Goal: Task Accomplishment & Management: Manage account settings

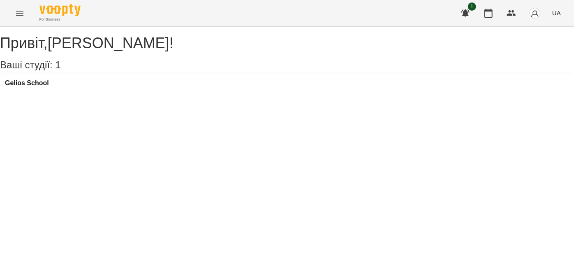
click at [18, 20] on button "Menu" at bounding box center [20, 13] width 20 height 20
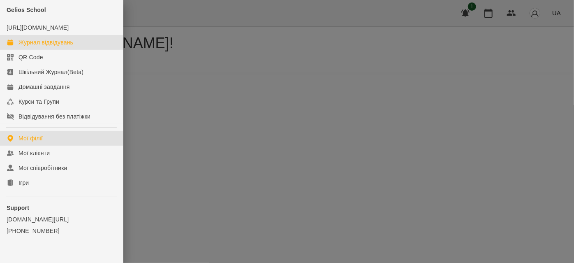
click at [28, 46] on div "Журнал відвідувань" at bounding box center [45, 42] width 55 height 8
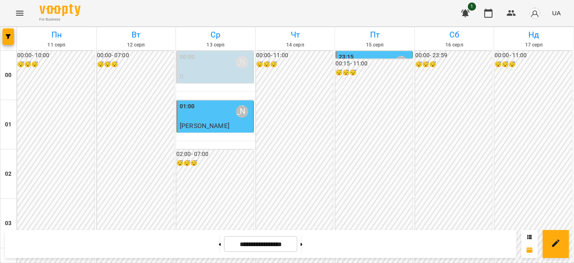
scroll to position [933, 0]
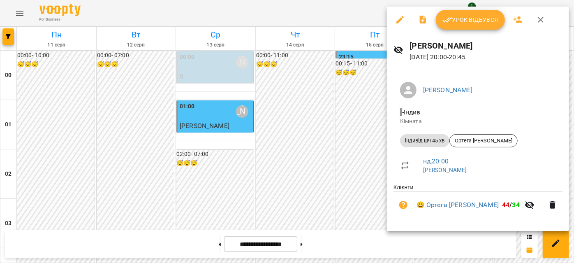
click at [539, 16] on icon "button" at bounding box center [540, 20] width 10 height 10
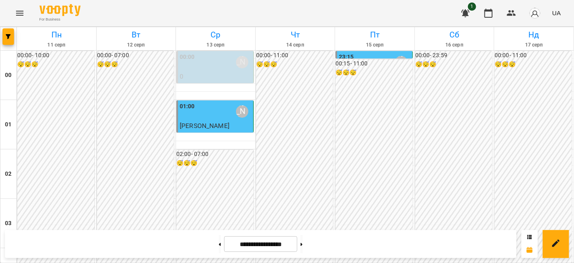
drag, startPoint x: 539, startPoint y: 16, endPoint x: 552, endPoint y: 21, distance: 13.4
drag, startPoint x: 552, startPoint y: 21, endPoint x: 538, endPoint y: 21, distance: 14.4
click at [538, 21] on button "button" at bounding box center [534, 12] width 21 height 21
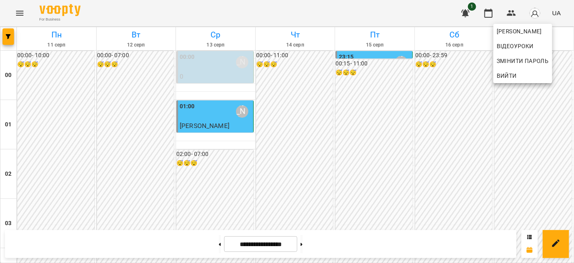
drag, startPoint x: 526, startPoint y: 3, endPoint x: 224, endPoint y: 24, distance: 303.1
click at [224, 24] on div at bounding box center [287, 131] width 574 height 263
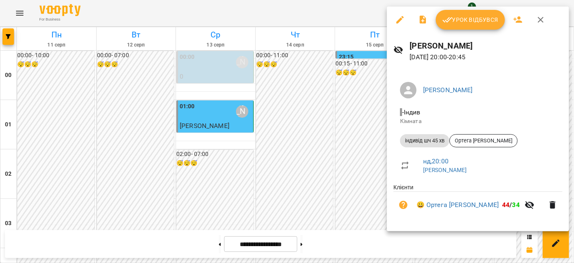
click at [541, 18] on icon "button" at bounding box center [540, 20] width 10 height 10
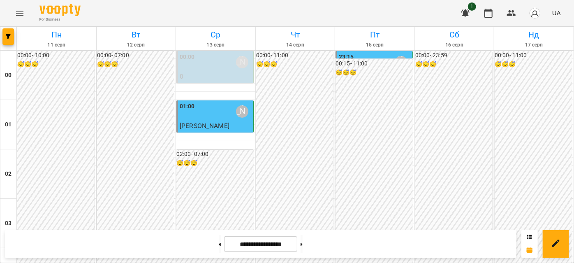
scroll to position [971, 0]
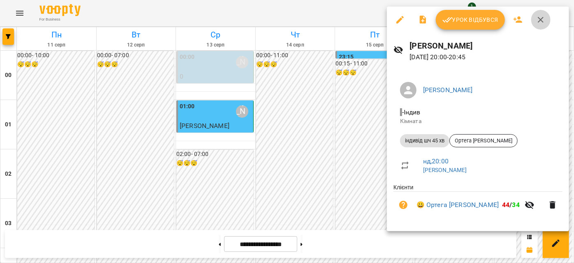
click at [538, 21] on icon "button" at bounding box center [540, 20] width 6 height 6
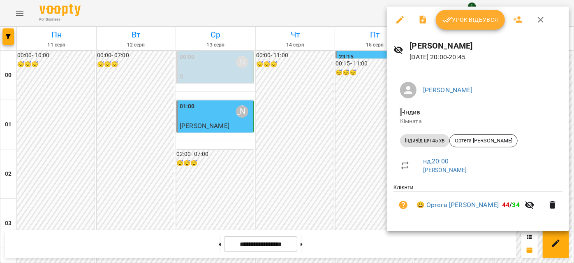
click at [542, 20] on icon "button" at bounding box center [540, 20] width 10 height 10
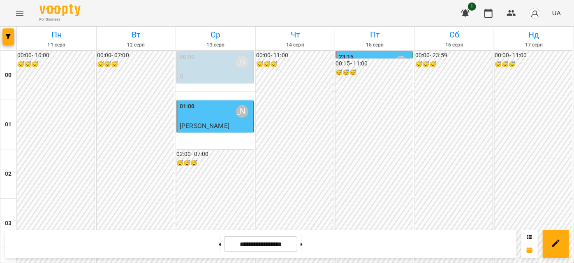
scroll to position [933, 0]
click at [302, 248] on button at bounding box center [301, 244] width 2 height 18
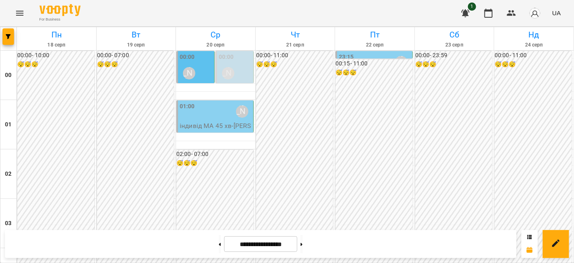
scroll to position [635, 0]
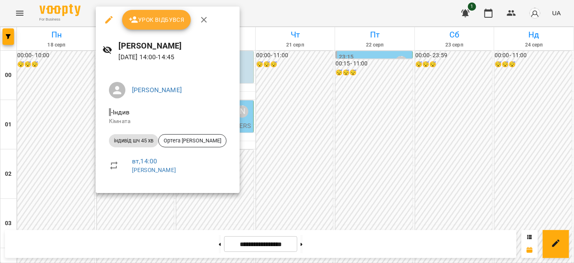
click at [205, 23] on icon "button" at bounding box center [204, 20] width 10 height 10
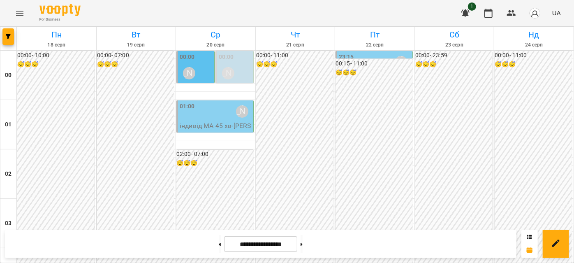
scroll to position [560, 0]
click at [302, 244] on button at bounding box center [301, 244] width 2 height 18
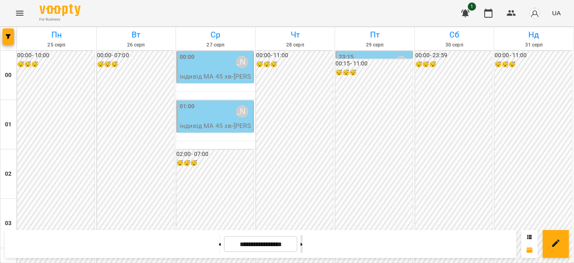
click at [302, 244] on button at bounding box center [301, 244] width 2 height 18
type input "**********"
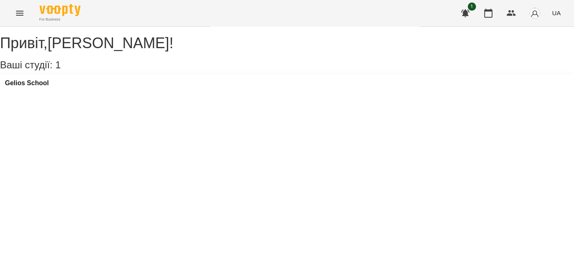
click at [11, 12] on button "Menu" at bounding box center [20, 13] width 20 height 20
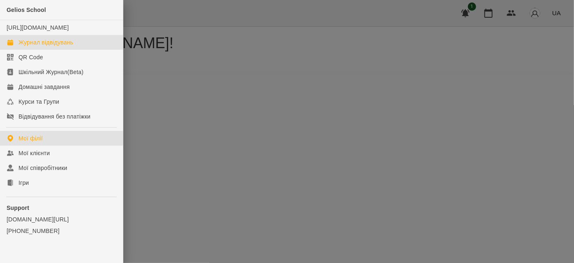
click at [39, 46] on div "Журнал відвідувань" at bounding box center [45, 42] width 55 height 8
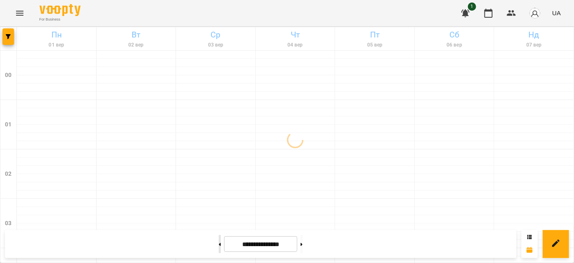
click at [219, 245] on icon at bounding box center [220, 243] width 2 height 3
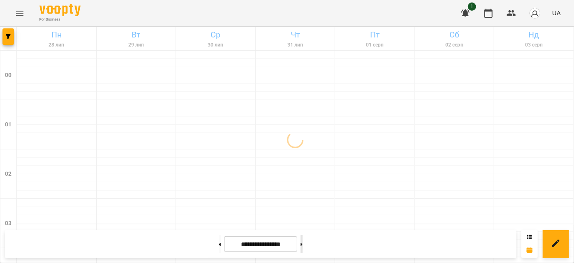
click at [302, 246] on button at bounding box center [301, 244] width 2 height 18
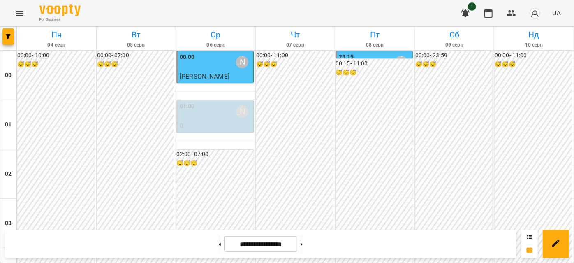
scroll to position [410, 0]
click at [302, 240] on button at bounding box center [301, 244] width 2 height 18
type input "**********"
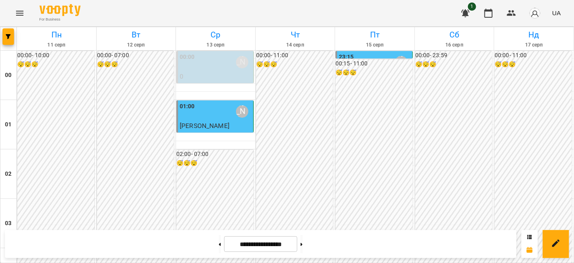
scroll to position [0, 0]
